Goal: Transaction & Acquisition: Subscribe to service/newsletter

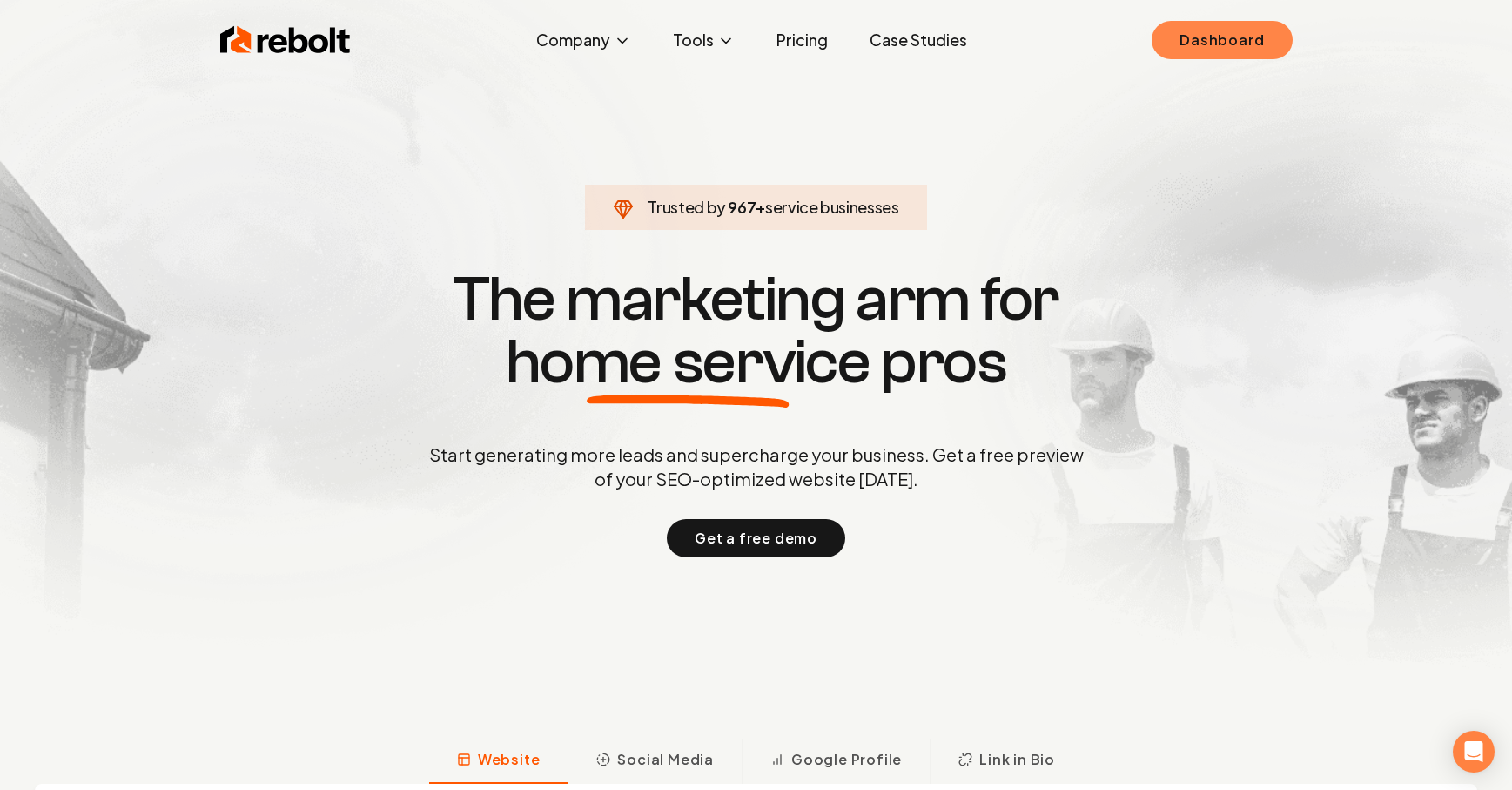
click at [1179, 38] on link "Dashboard" at bounding box center [1221, 39] width 140 height 38
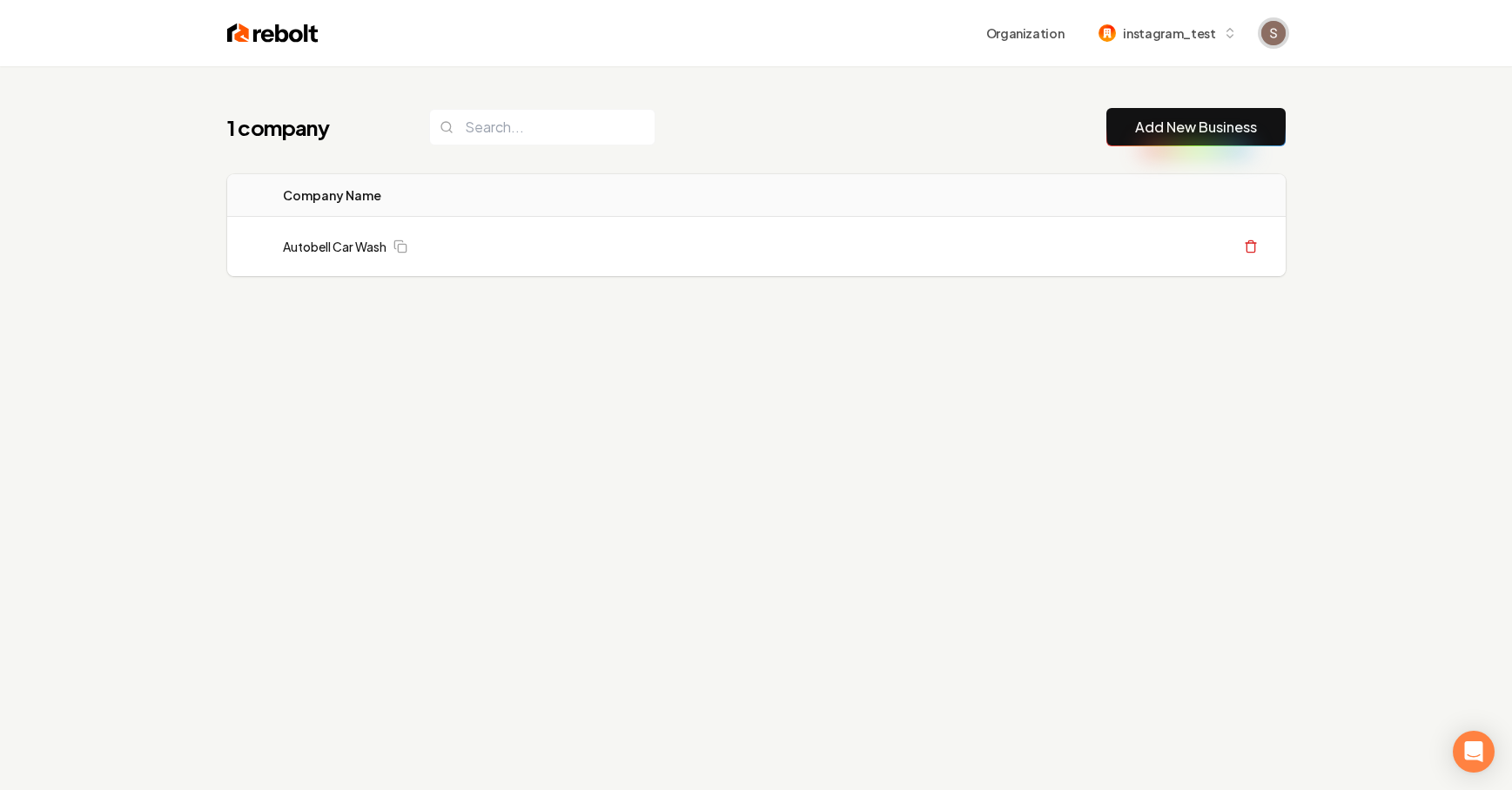
click at [1278, 33] on span "Open user button" at bounding box center [1273, 32] width 24 height 24
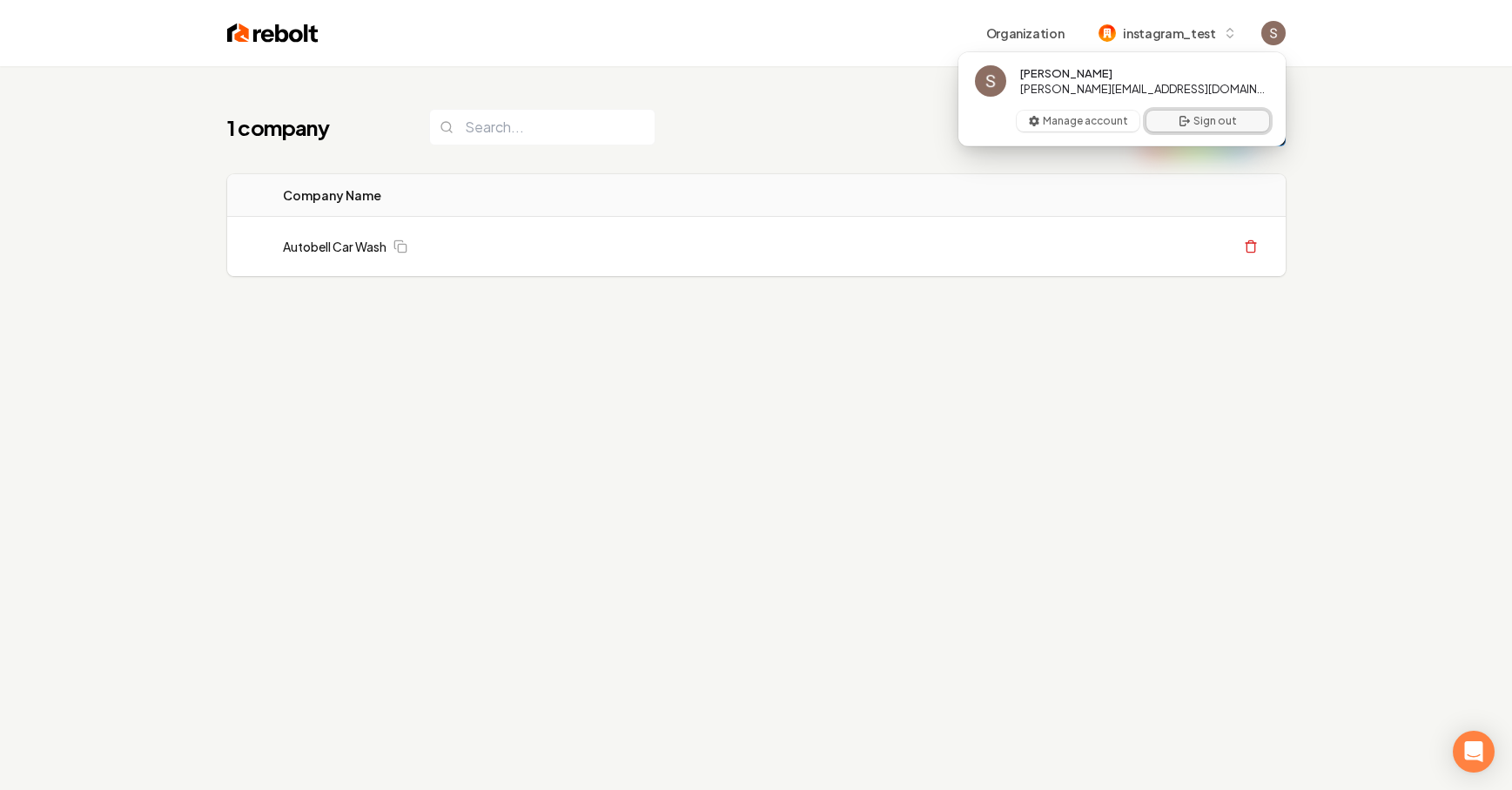
click at [1185, 122] on icon "User button popover" at bounding box center [1185, 121] width 14 height 14
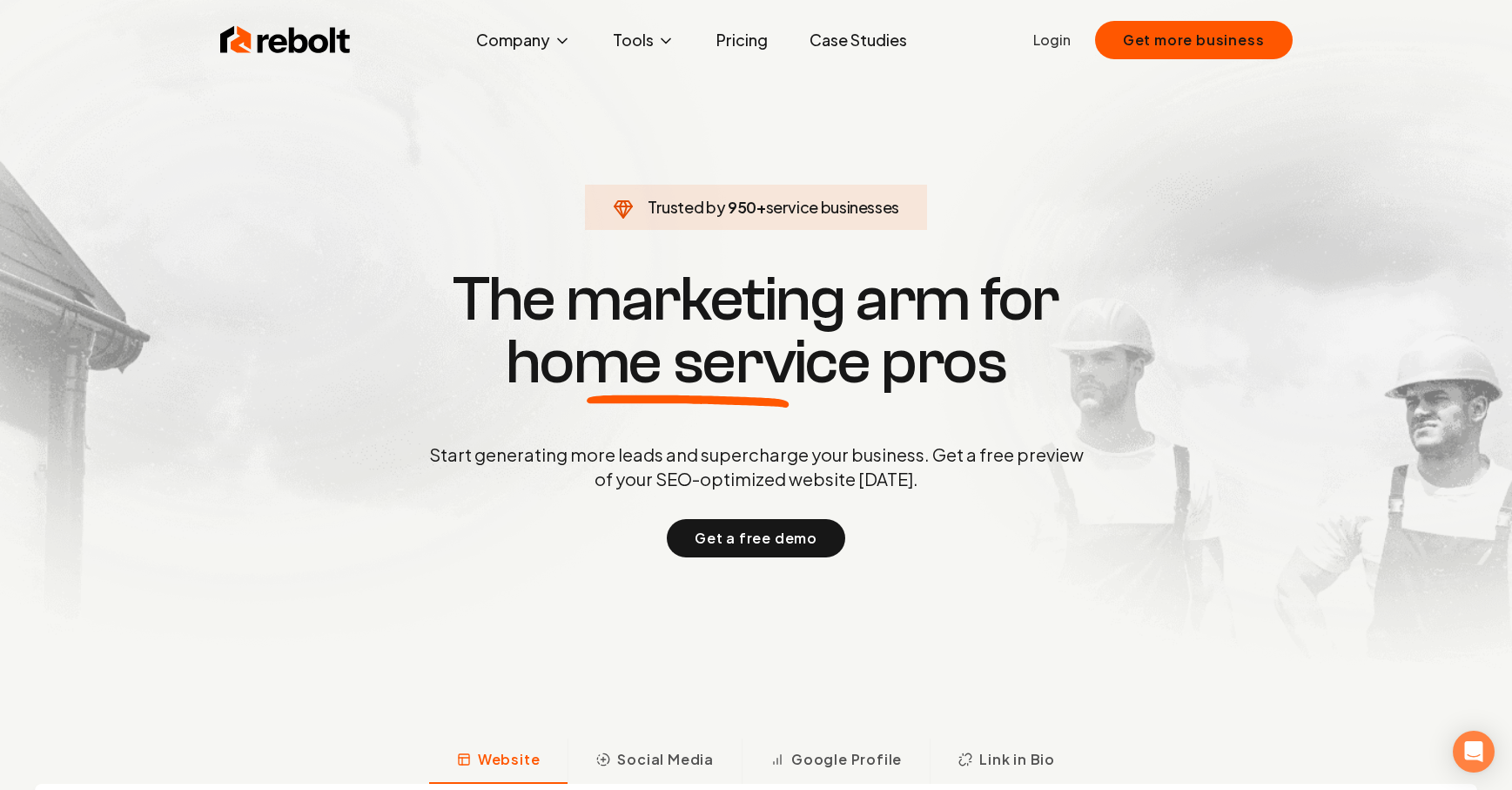
click at [1069, 49] on link "Login" at bounding box center [1052, 39] width 37 height 21
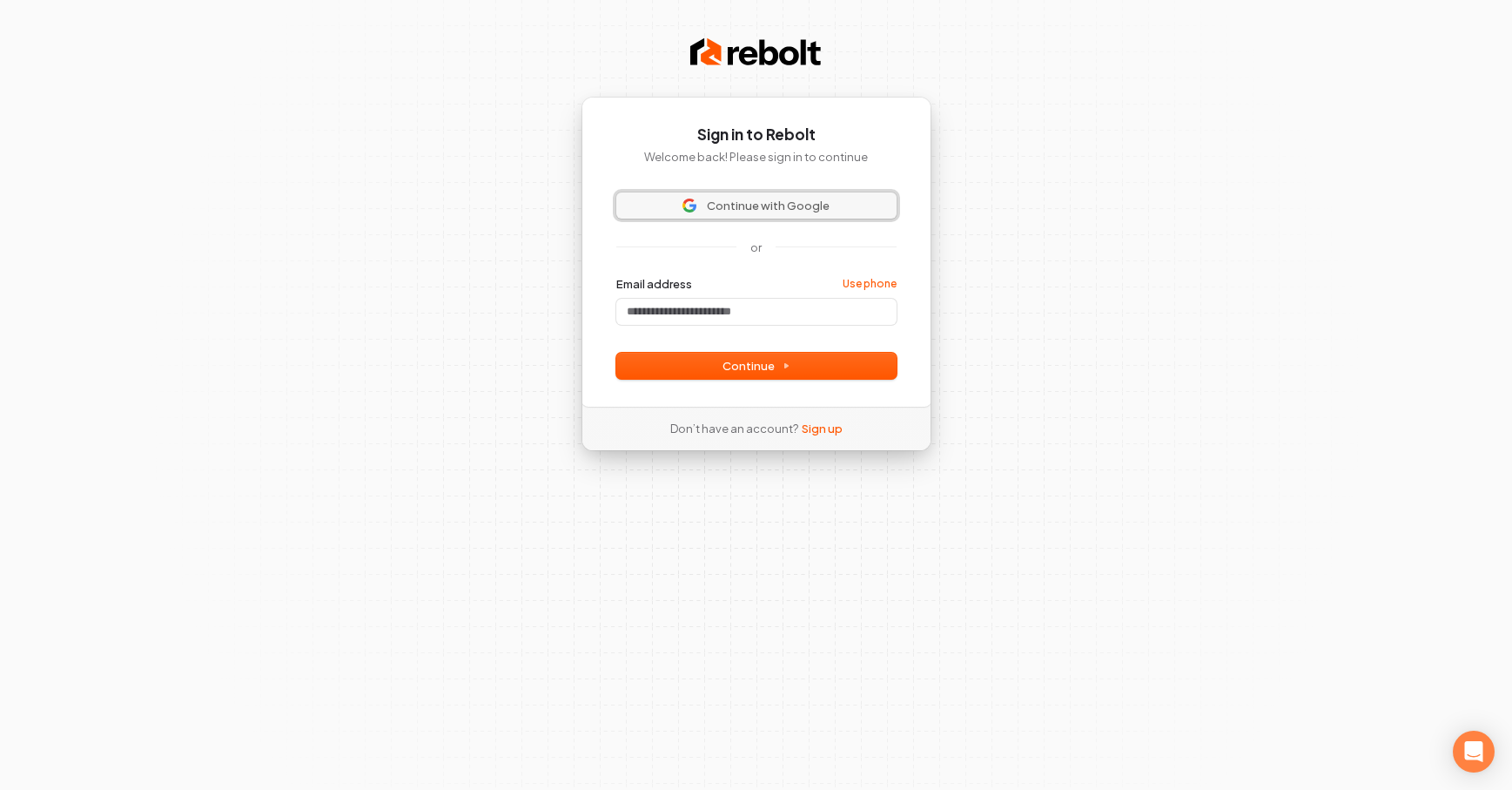
click at [776, 213] on button "Continue with Google" at bounding box center [756, 206] width 280 height 26
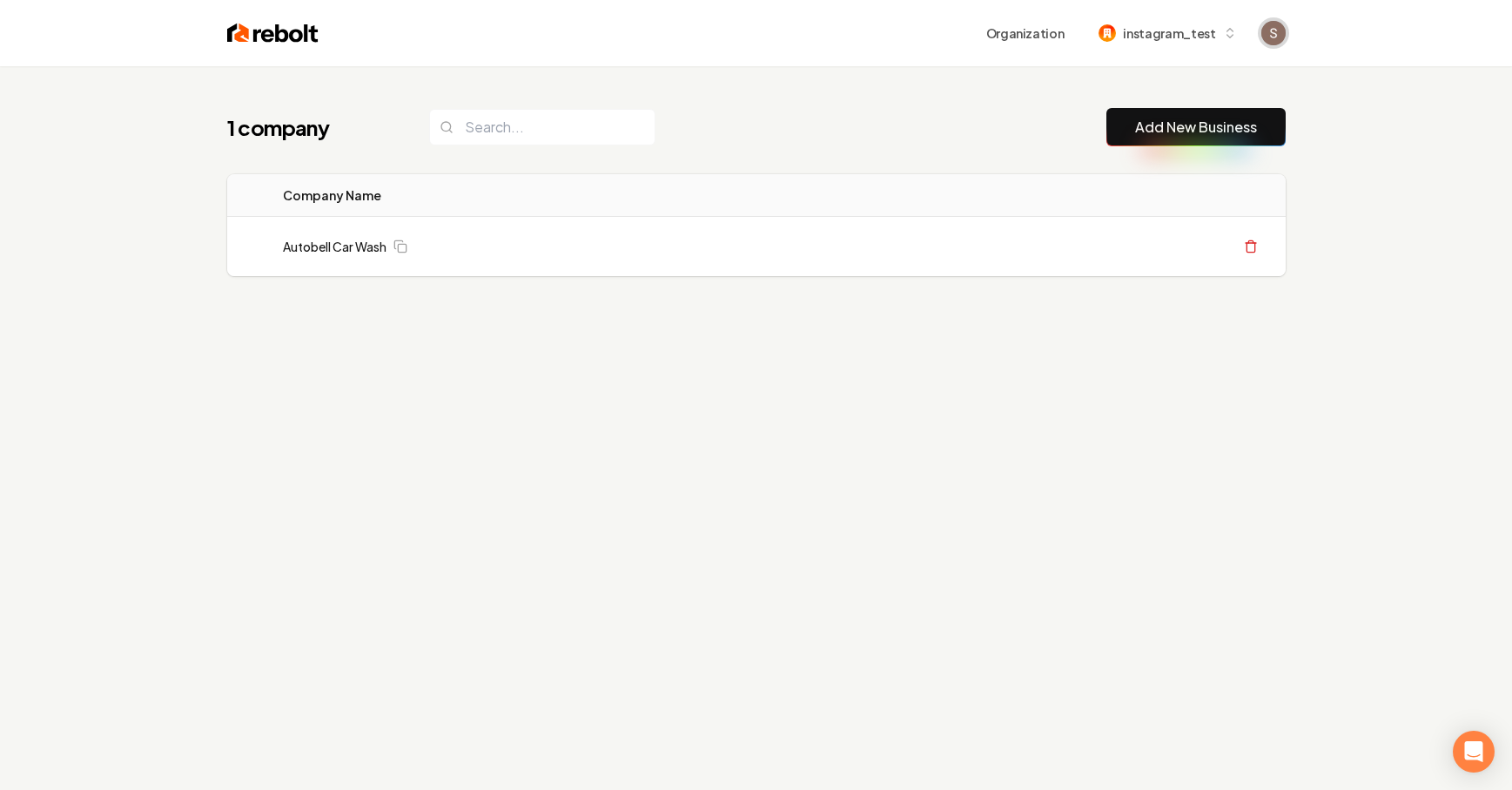
click at [1262, 33] on img "Open user button" at bounding box center [1273, 32] width 24 height 24
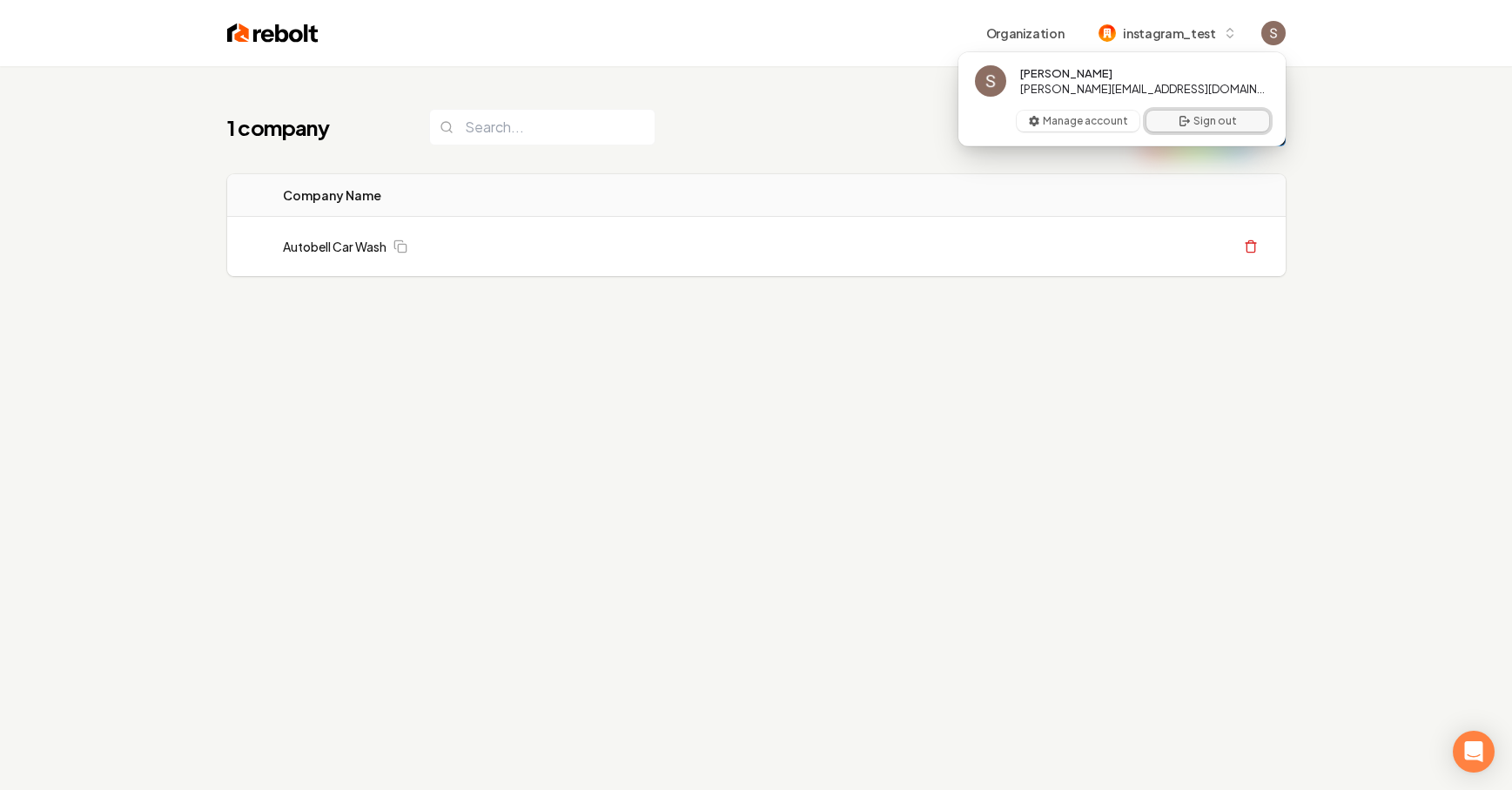
click at [1203, 114] on button "Sign out" at bounding box center [1208, 120] width 122 height 21
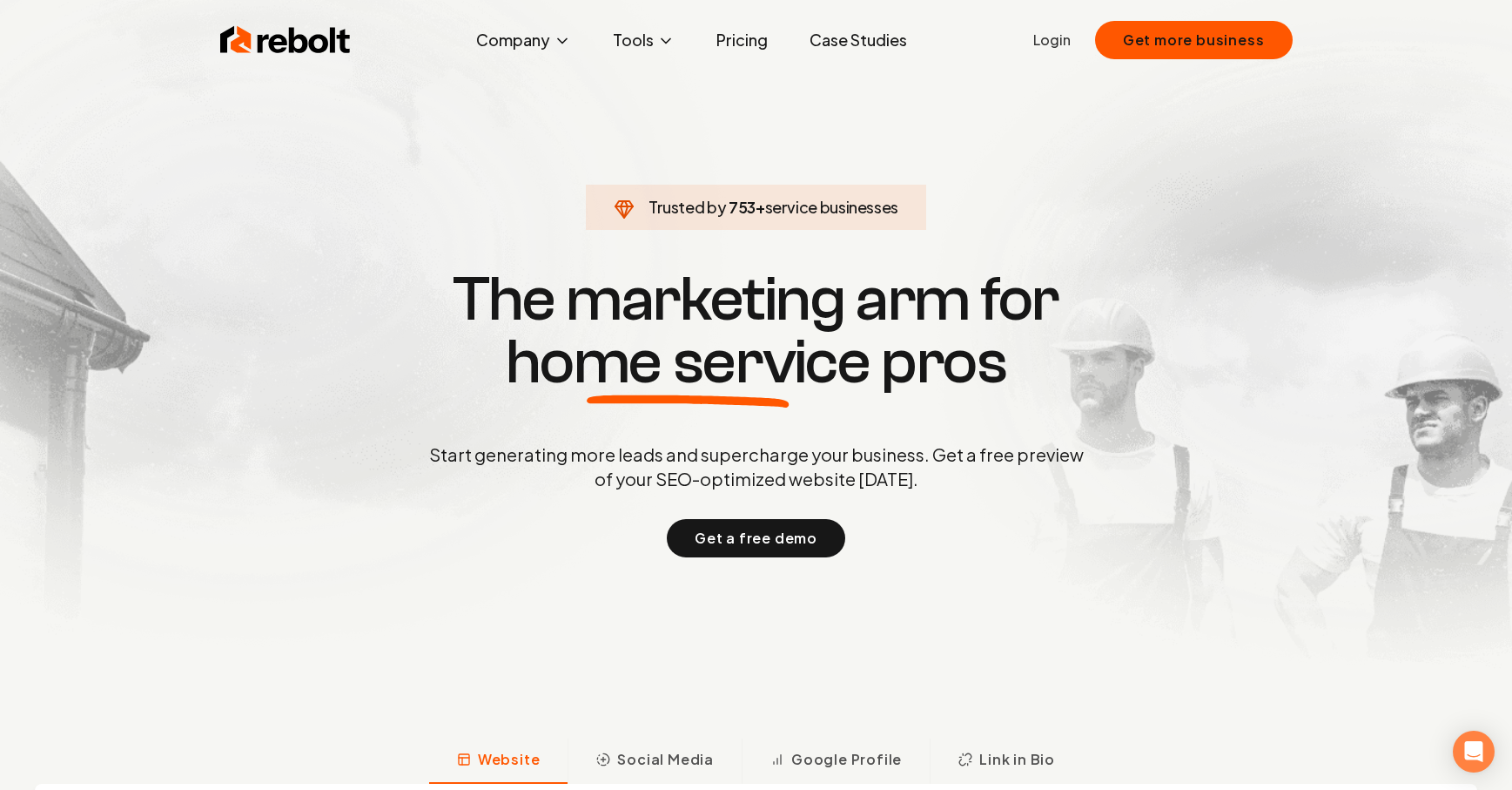
click at [1067, 37] on link "Login" at bounding box center [1052, 39] width 37 height 21
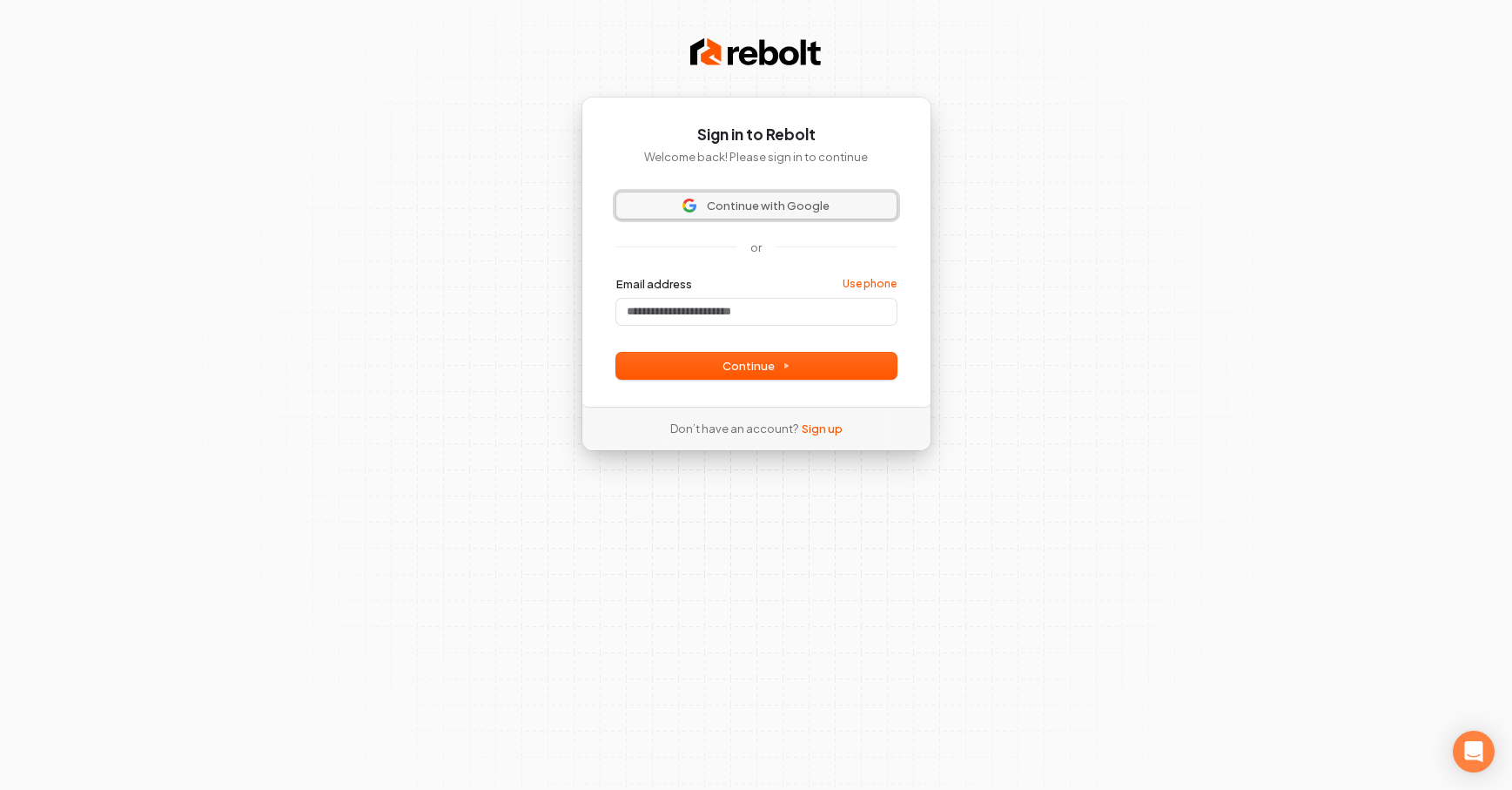
click at [840, 210] on span "Continue with Google" at bounding box center [756, 206] width 259 height 16
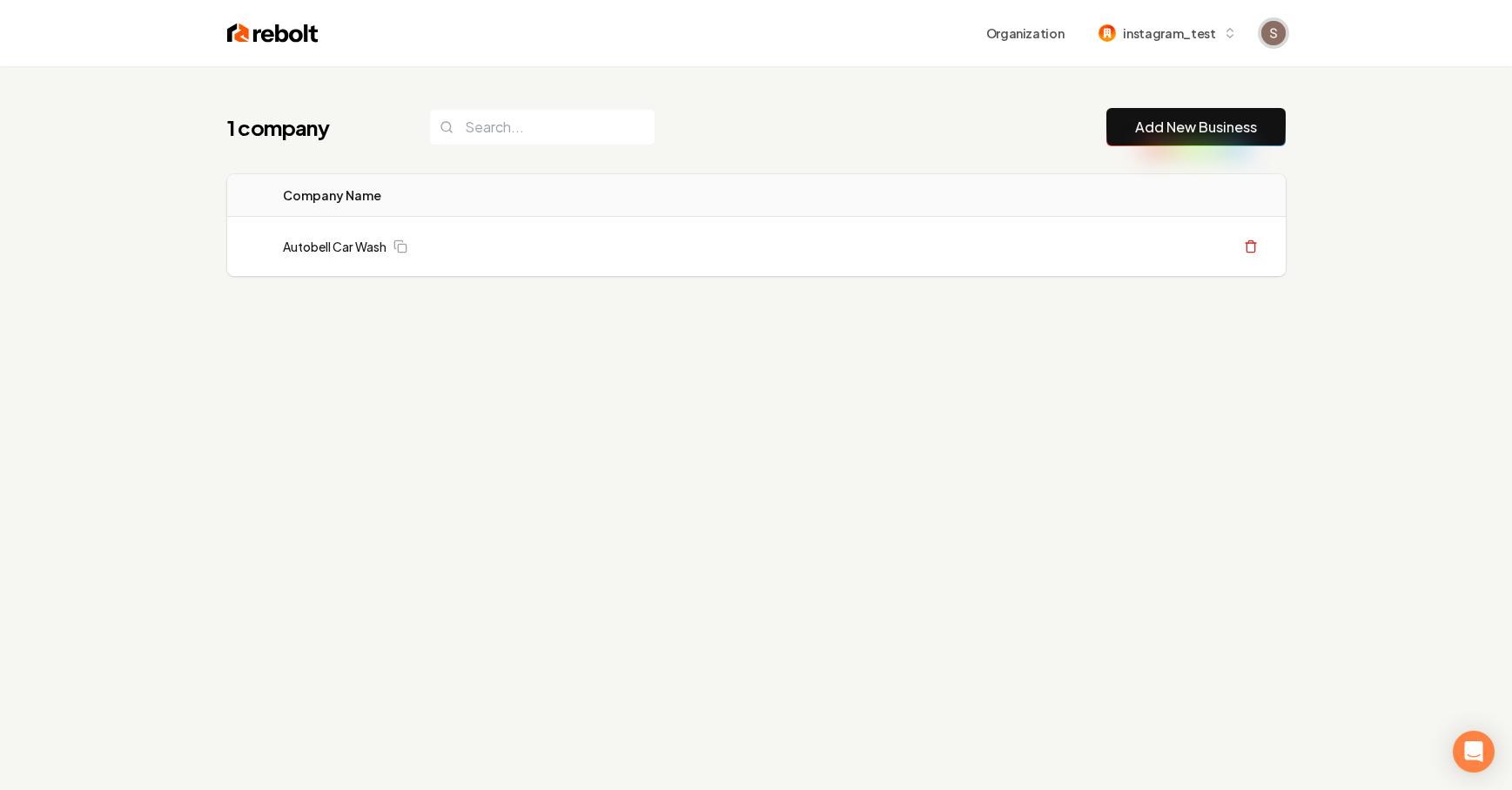
click at [1263, 40] on img "Open user button" at bounding box center [1273, 32] width 24 height 24
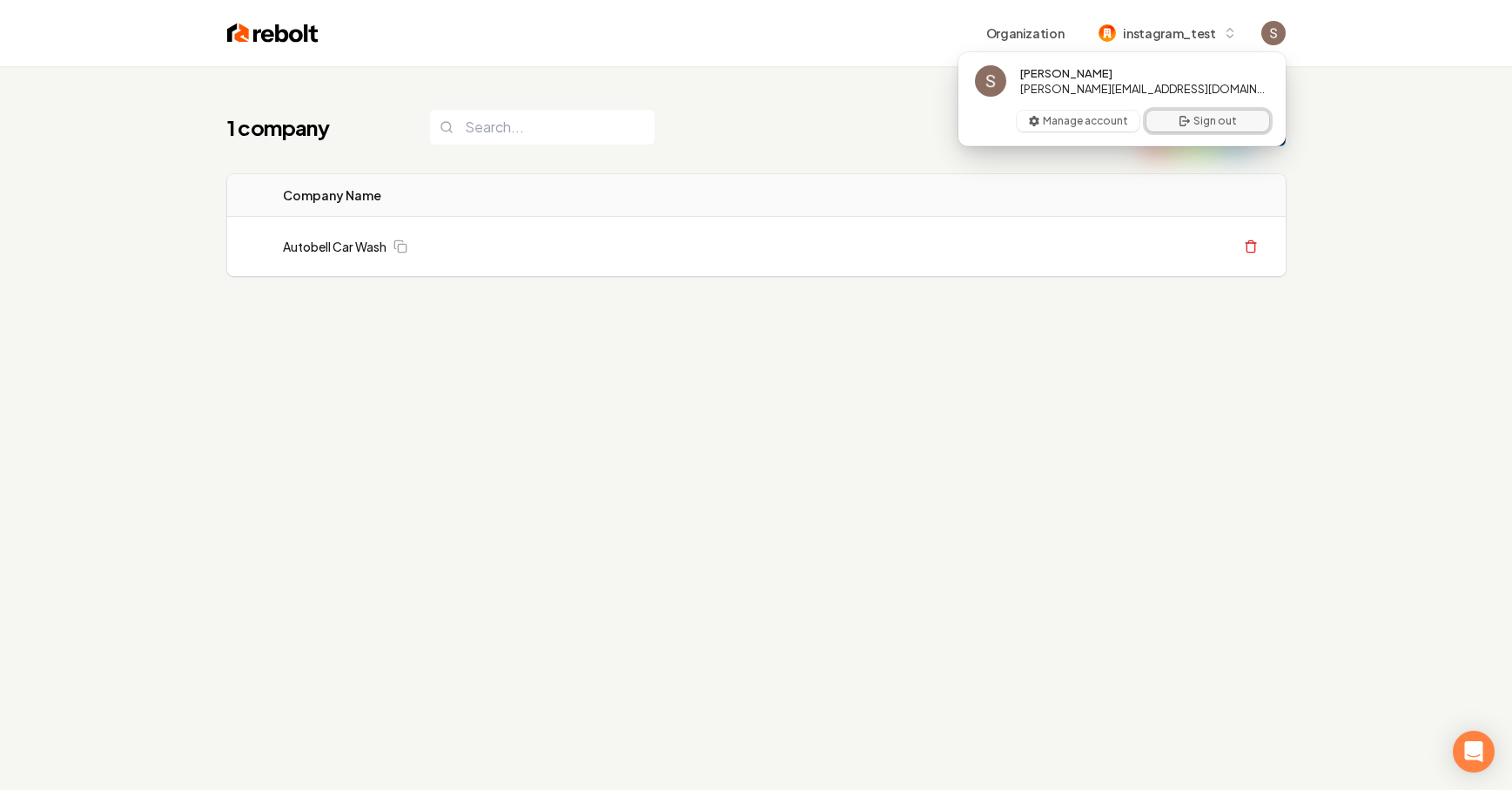
click at [1186, 119] on icon "User button popover" at bounding box center [1185, 121] width 14 height 14
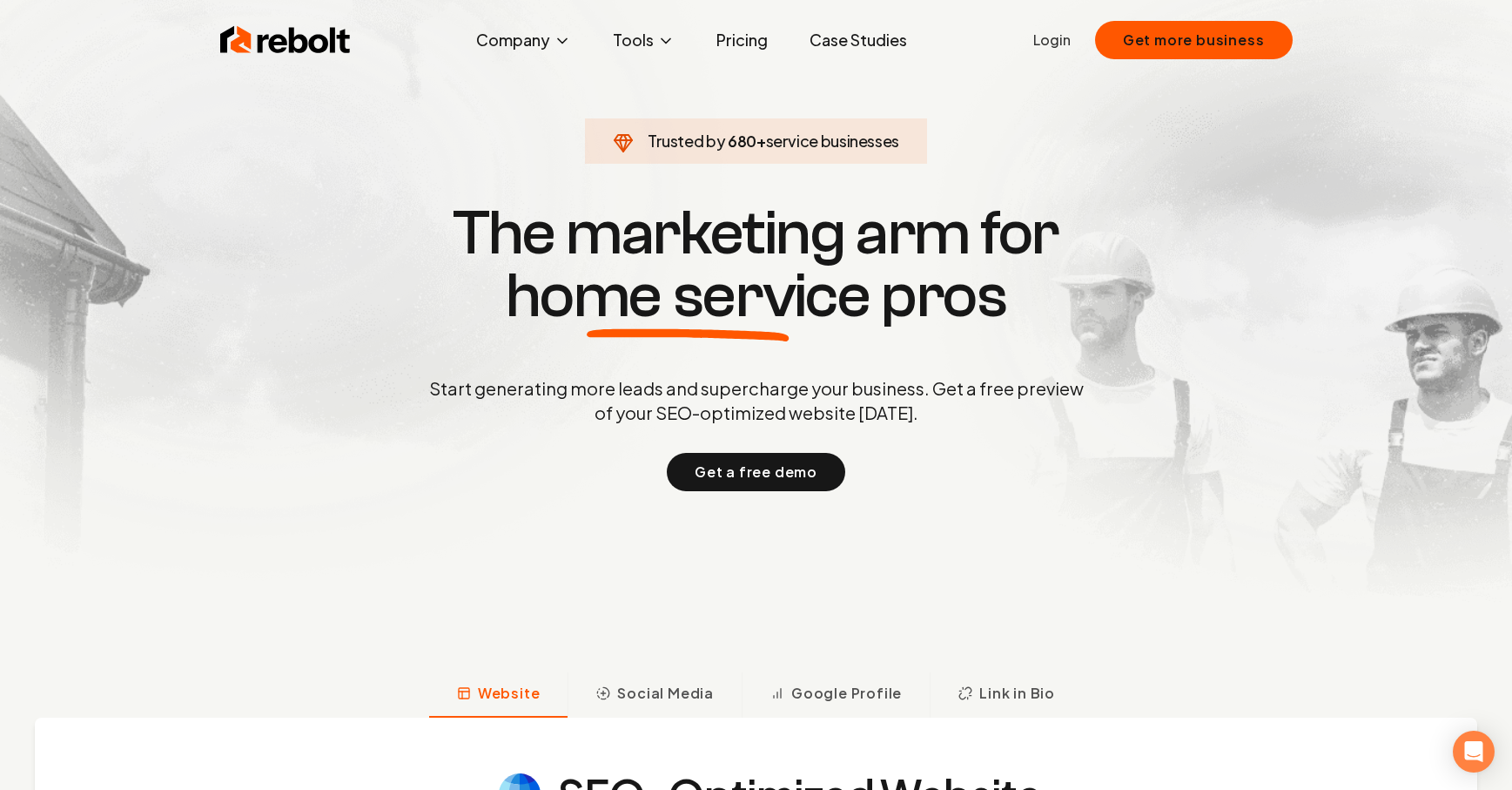
scroll to position [17, 0]
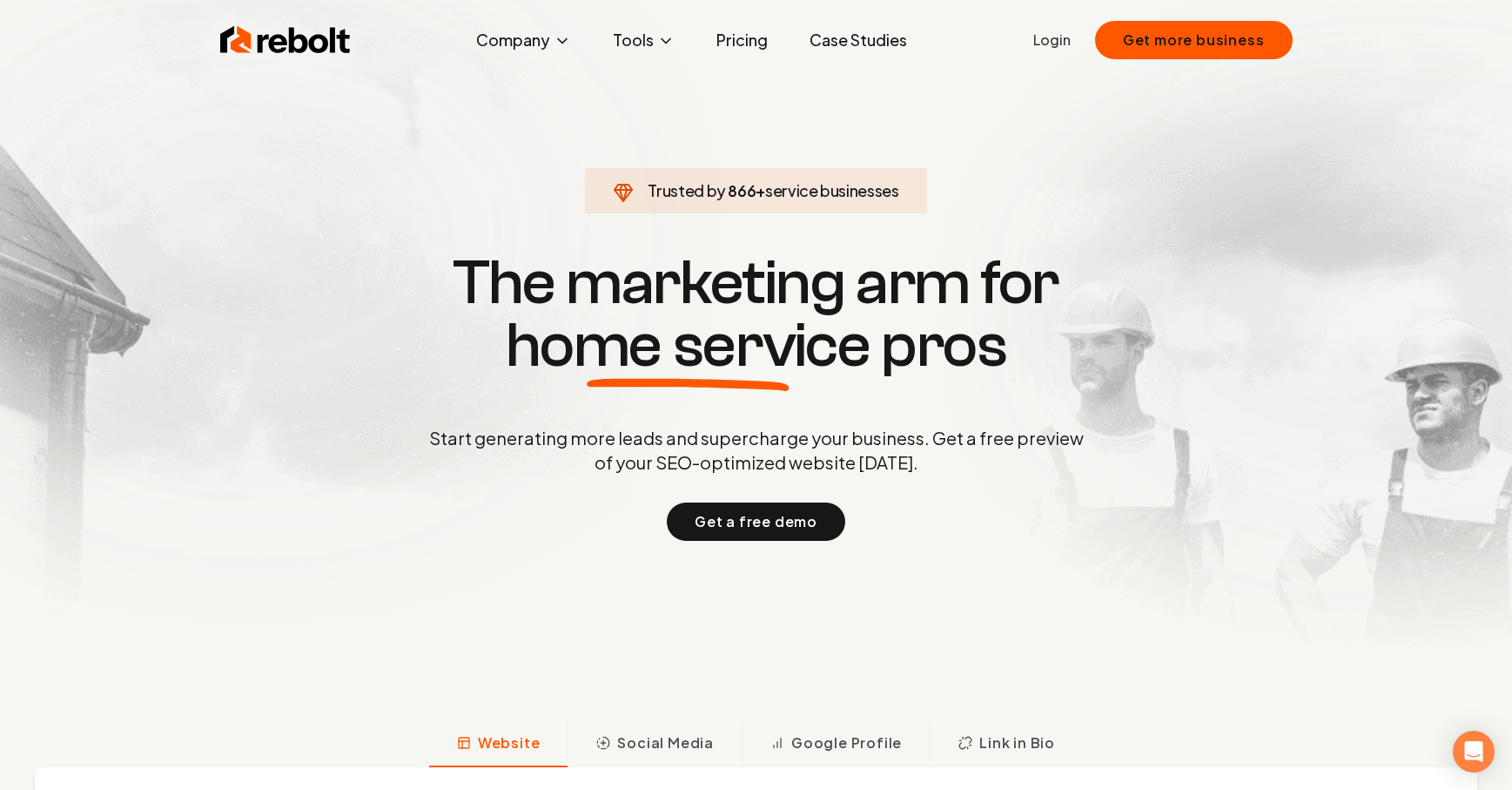
click at [1056, 43] on link "Login" at bounding box center [1052, 39] width 37 height 21
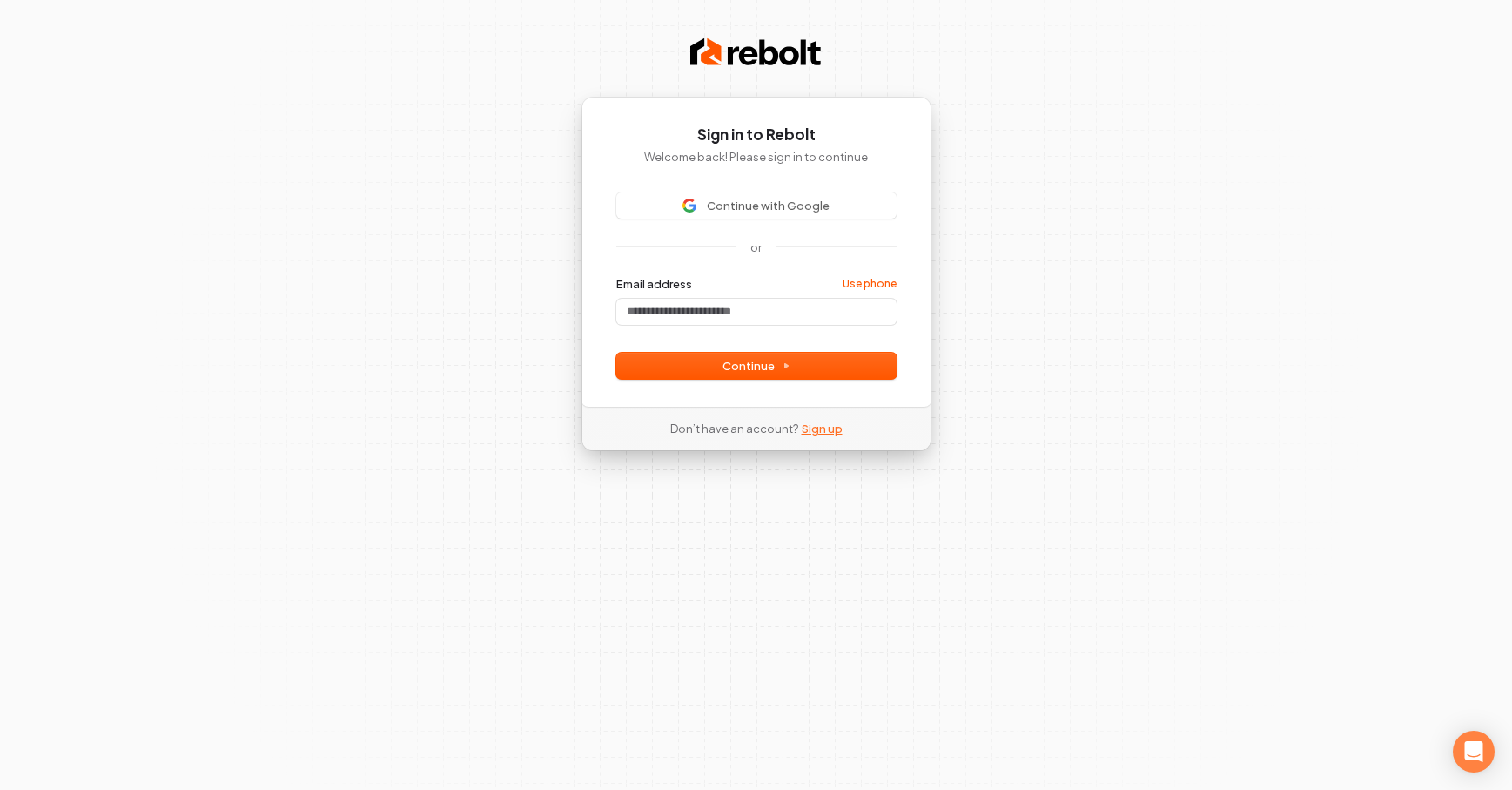
click at [829, 435] on link "Sign up" at bounding box center [822, 429] width 41 height 16
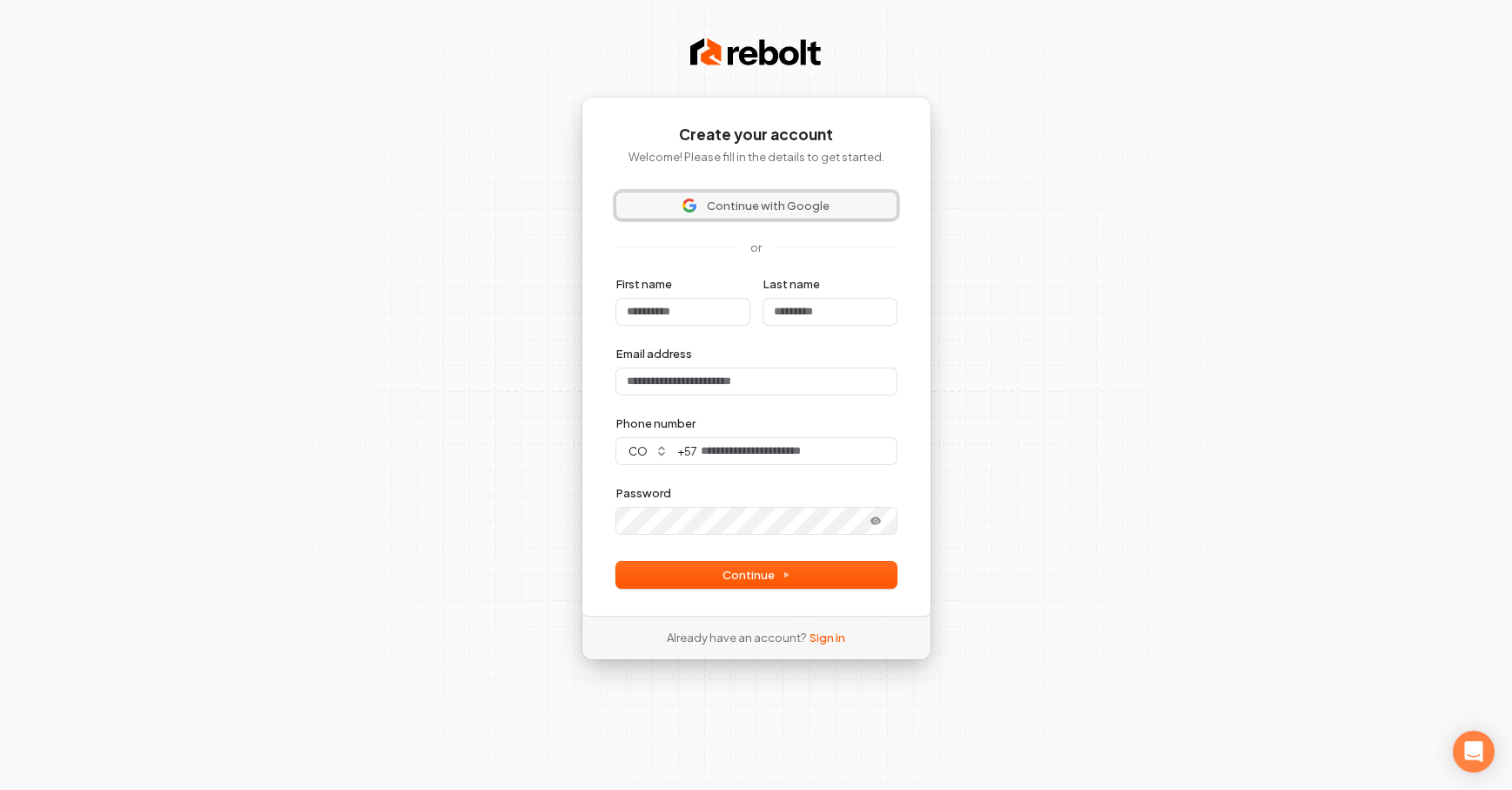
click at [883, 209] on span "Continue with Google" at bounding box center [756, 206] width 259 height 16
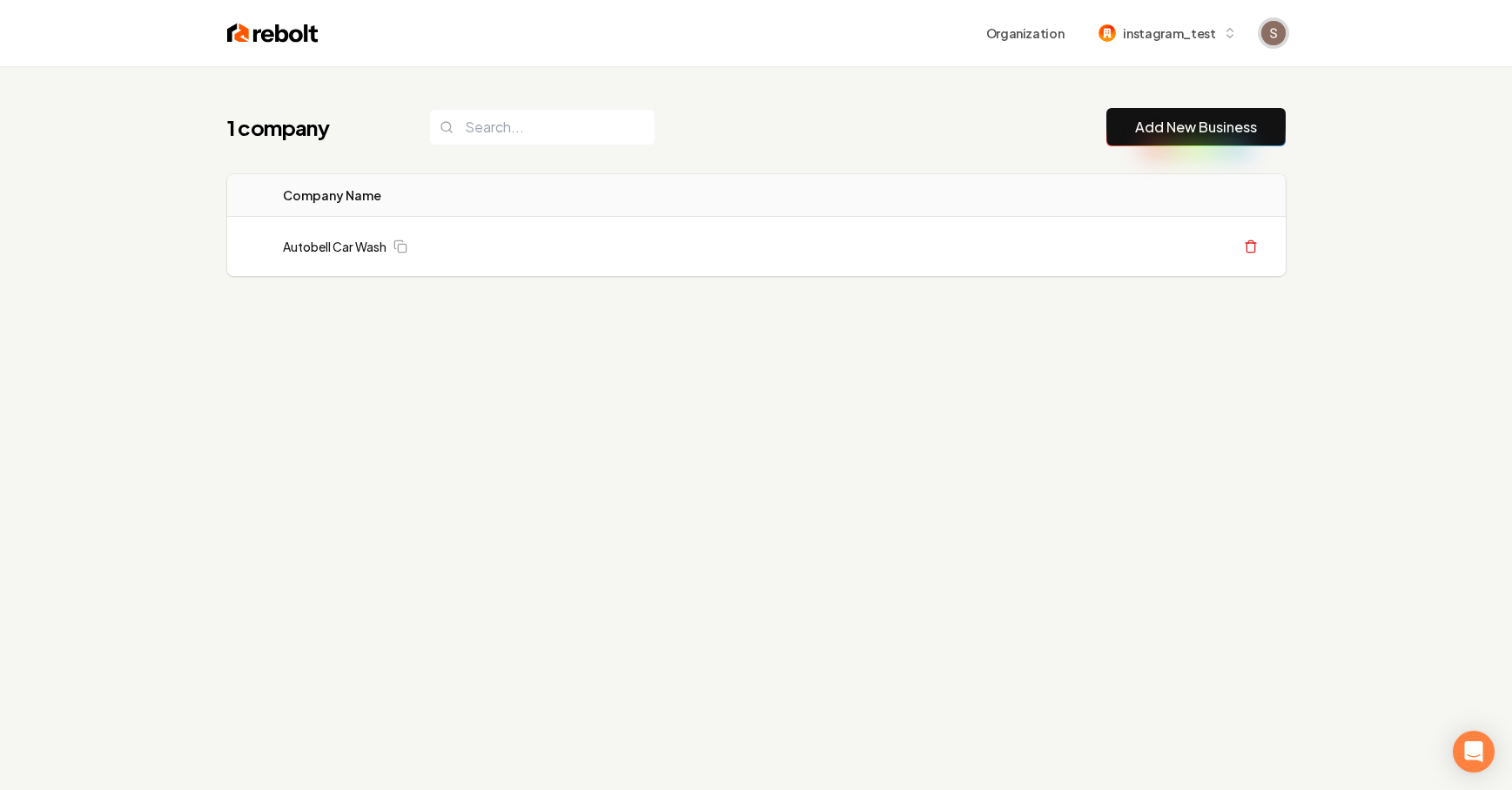
click at [1269, 32] on img "Open user button" at bounding box center [1273, 32] width 24 height 24
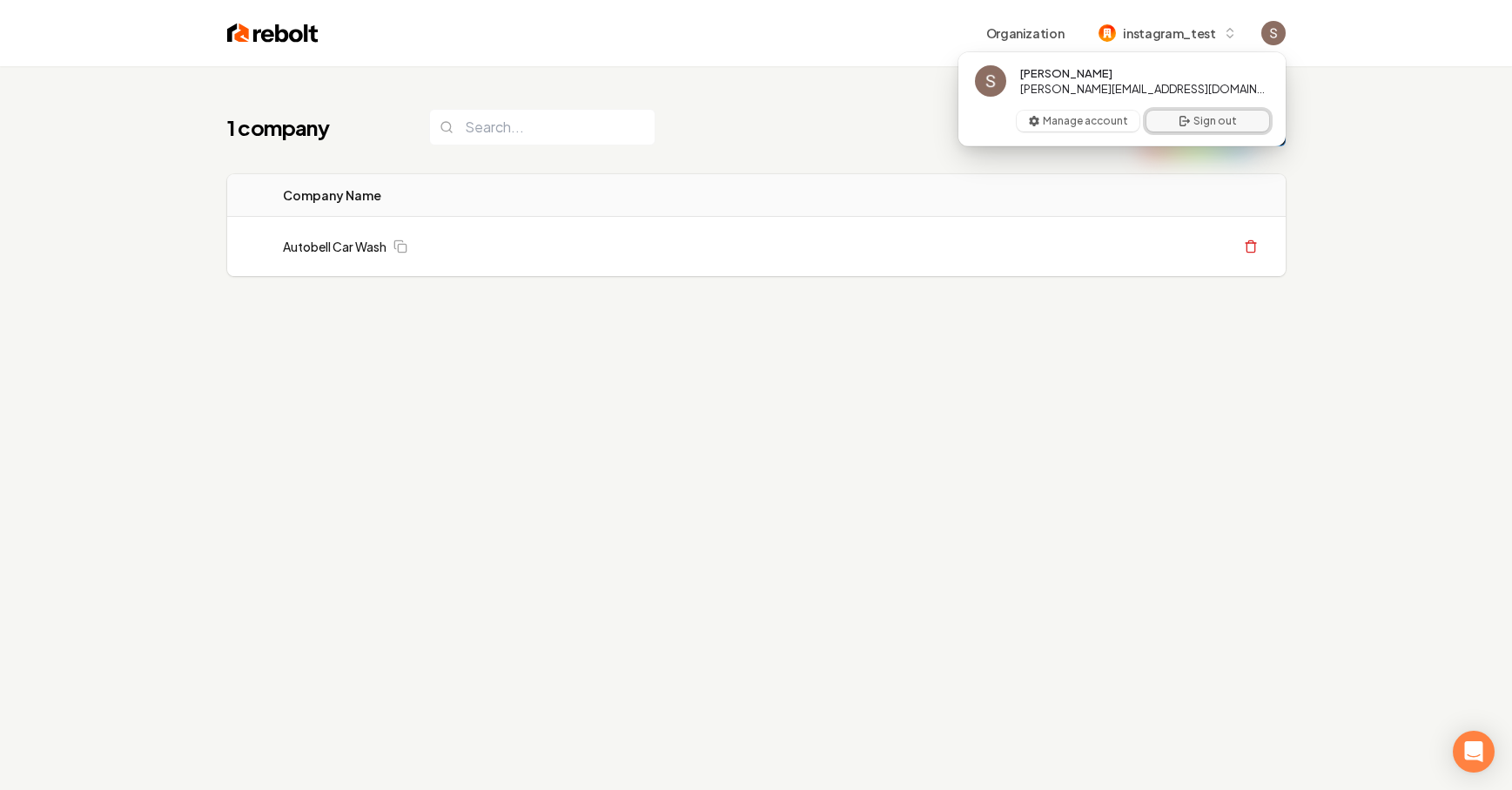
click at [1199, 114] on button "Sign out" at bounding box center [1208, 120] width 122 height 21
